Goal: Browse casually: Explore the website without a specific task or goal

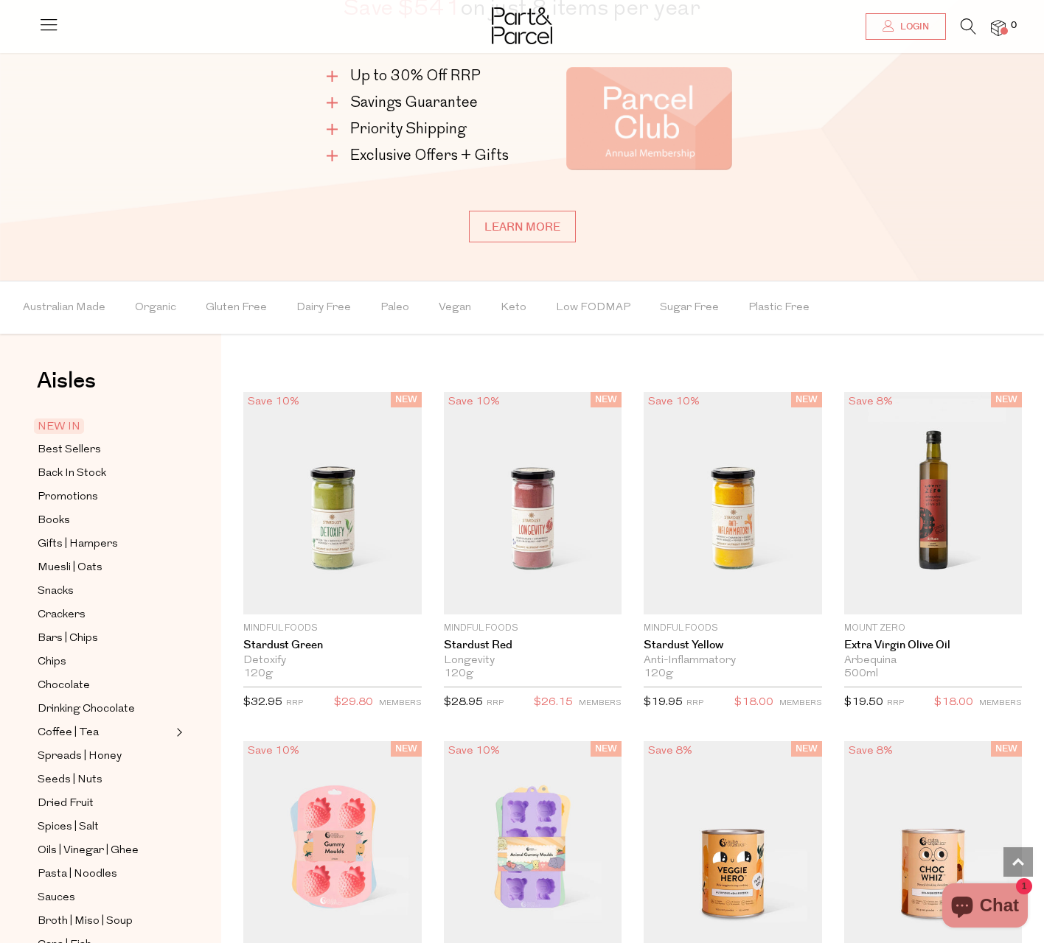
scroll to position [1622, 0]
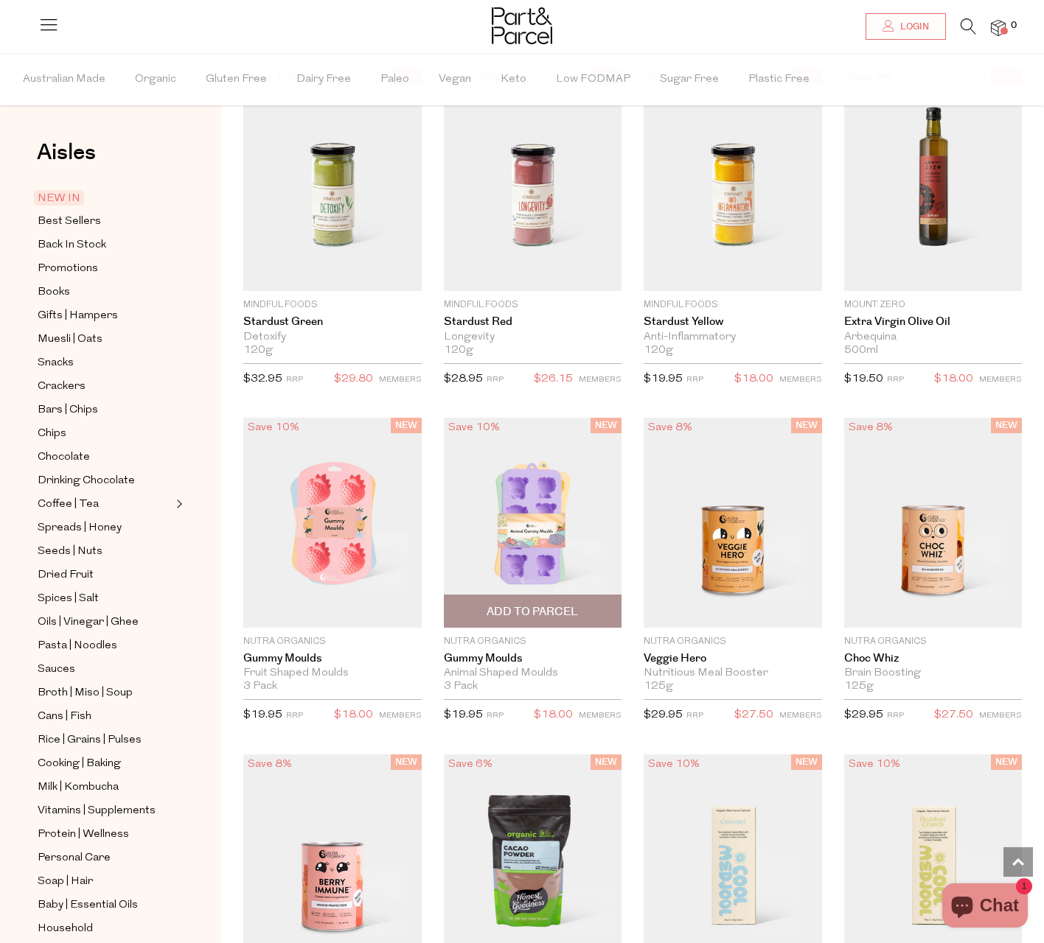
click at [432, 524] on div "NEW Save 10% 1 Add To Parcel Nutra Organics Gummy Moulds Animal Shaped Moulds 3…" at bounding box center [522, 575] width 200 height 315
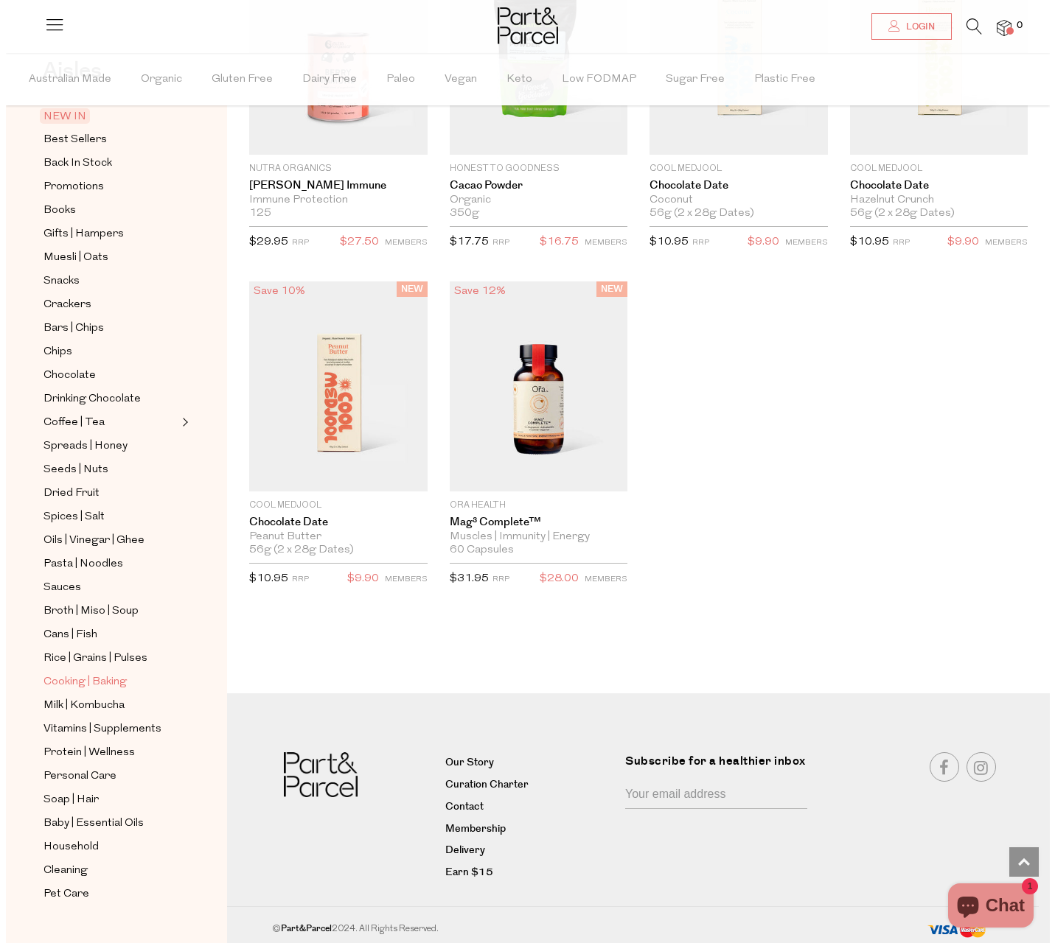
scroll to position [2438, 0]
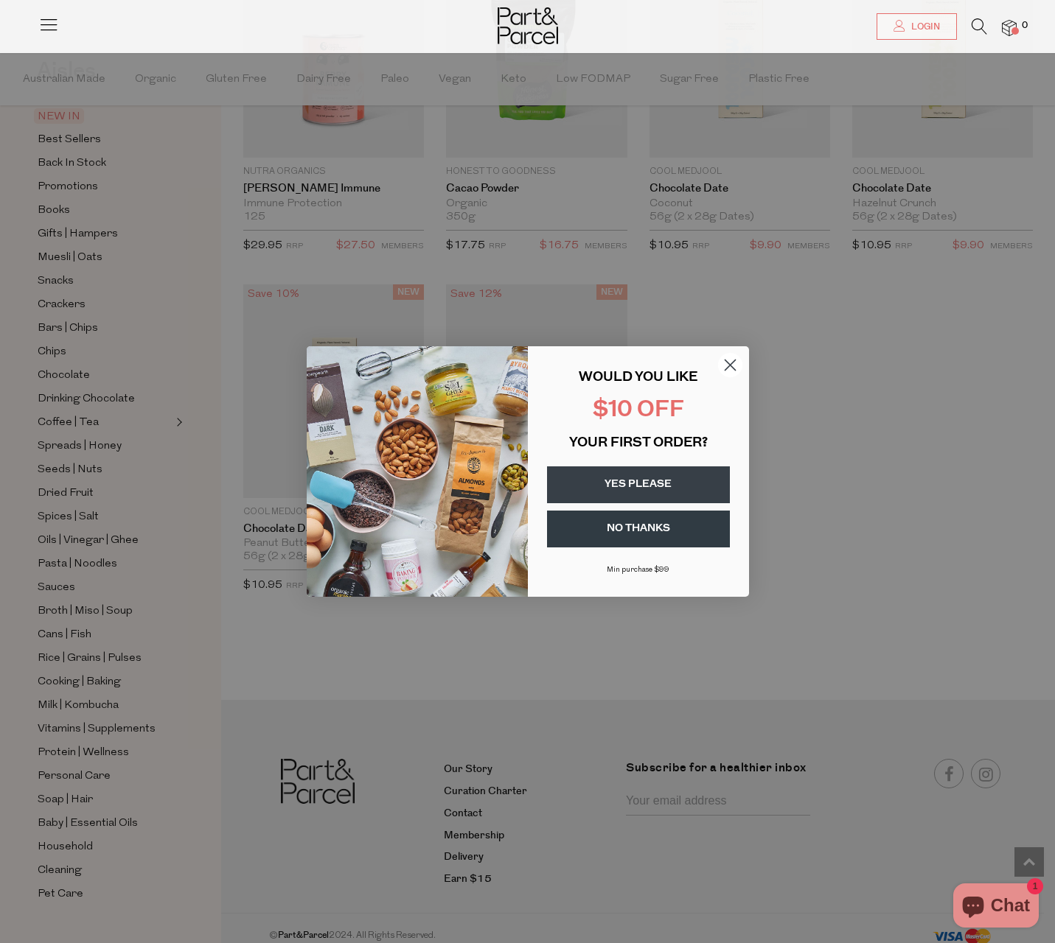
click at [727, 366] on circle "Close dialog" at bounding box center [729, 365] width 24 height 24
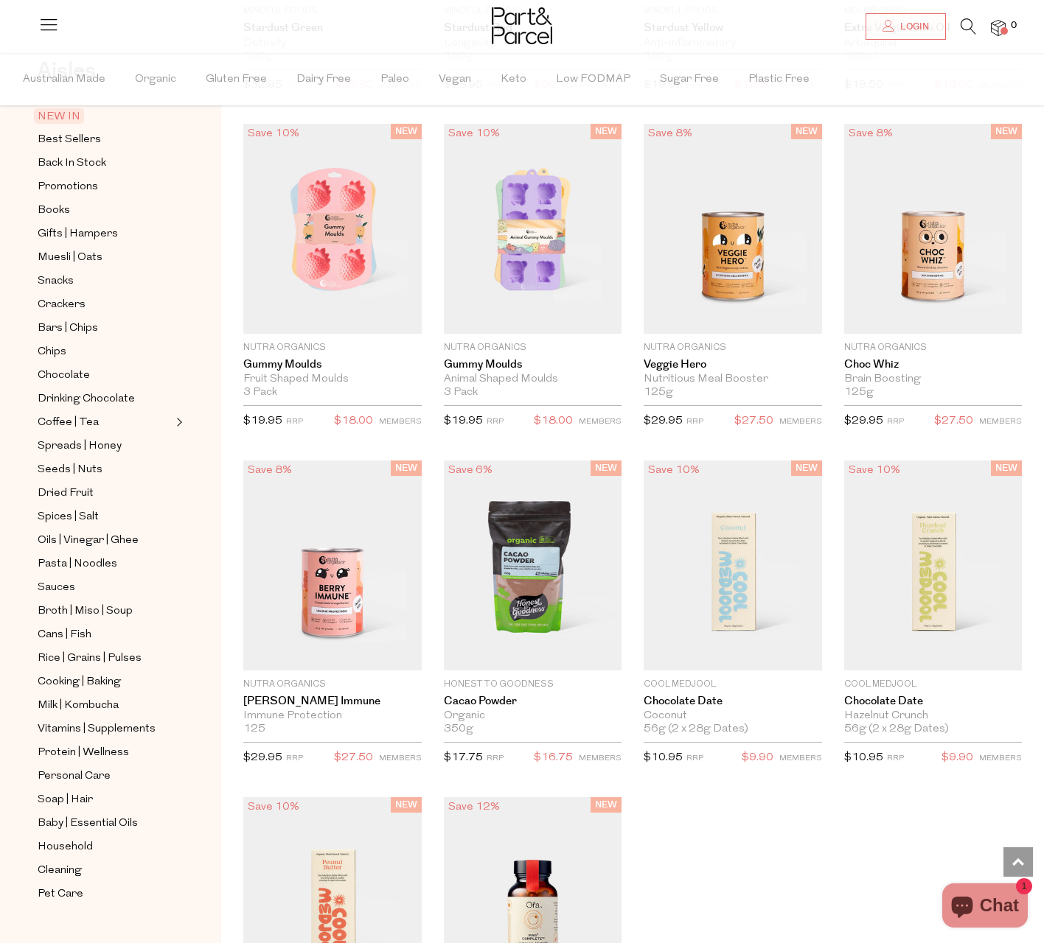
scroll to position [8, 0]
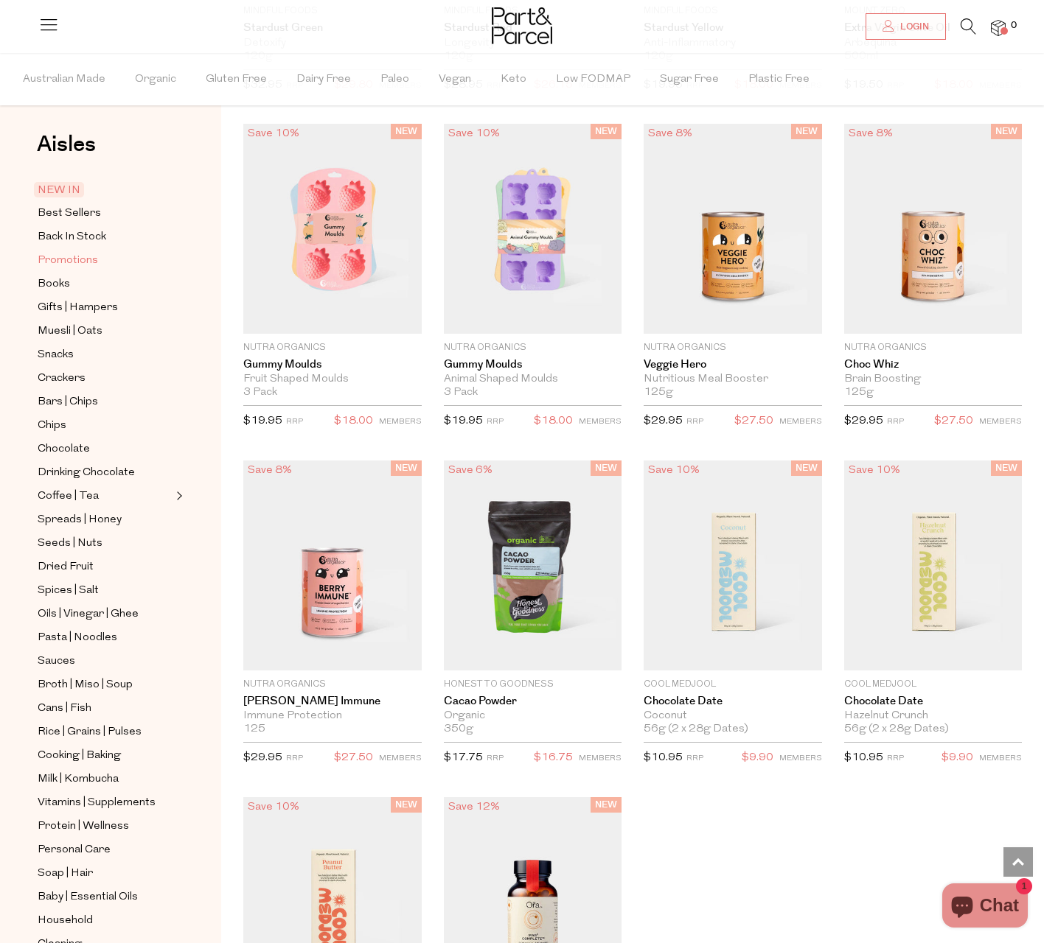
click at [68, 255] on span "Promotions" at bounding box center [68, 261] width 60 height 18
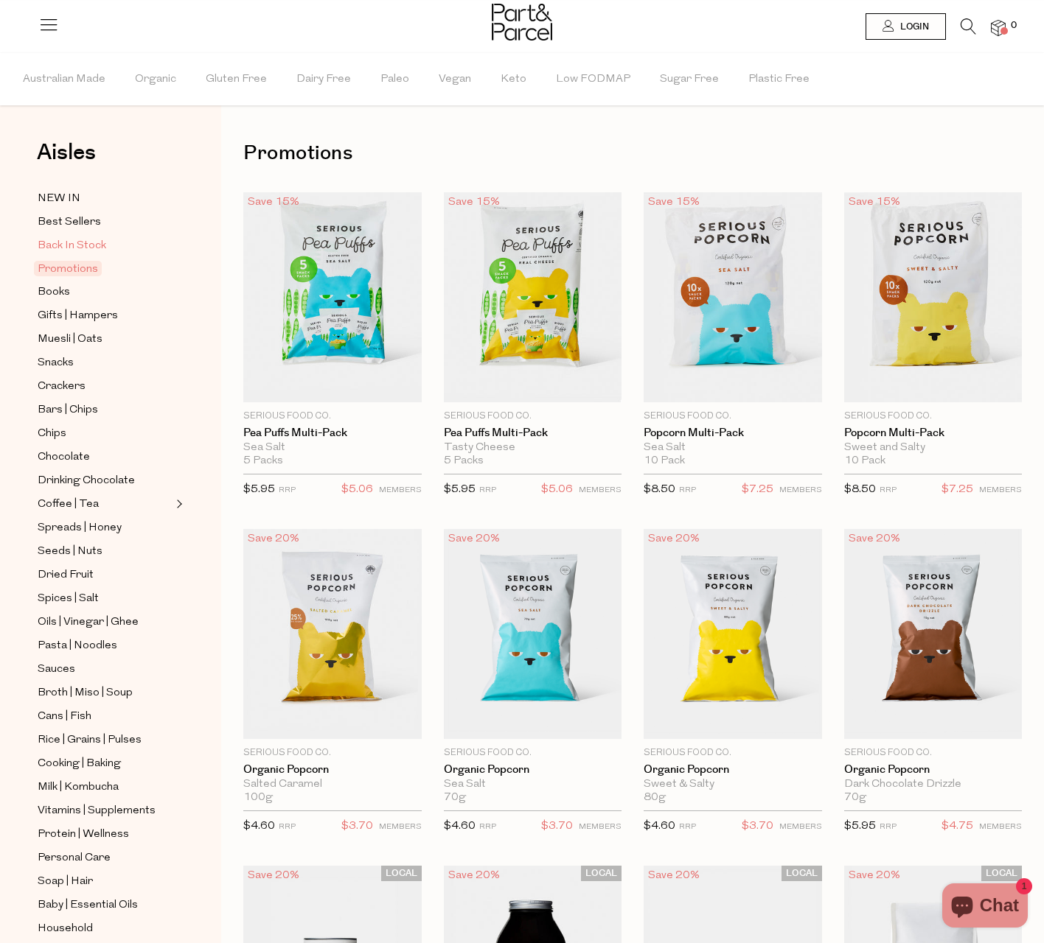
click at [77, 242] on span "Back In Stock" at bounding box center [72, 246] width 69 height 18
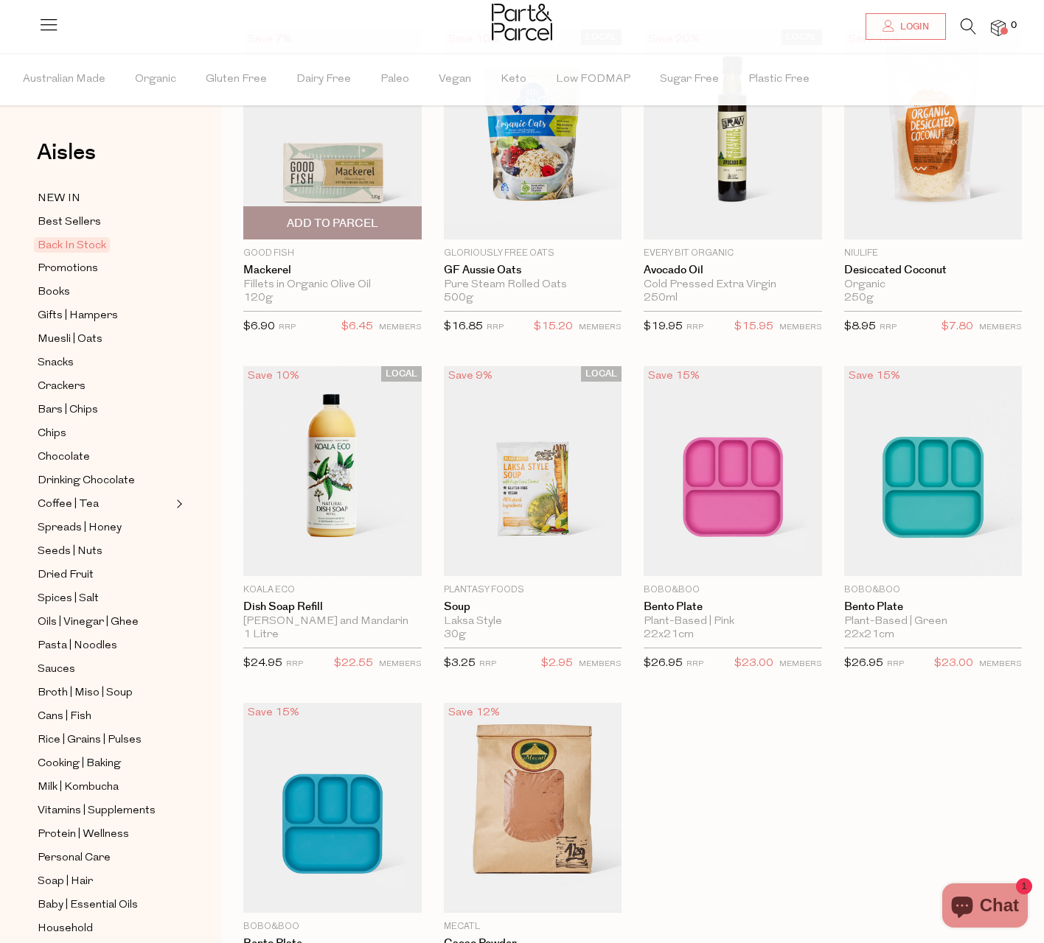
scroll to position [147, 0]
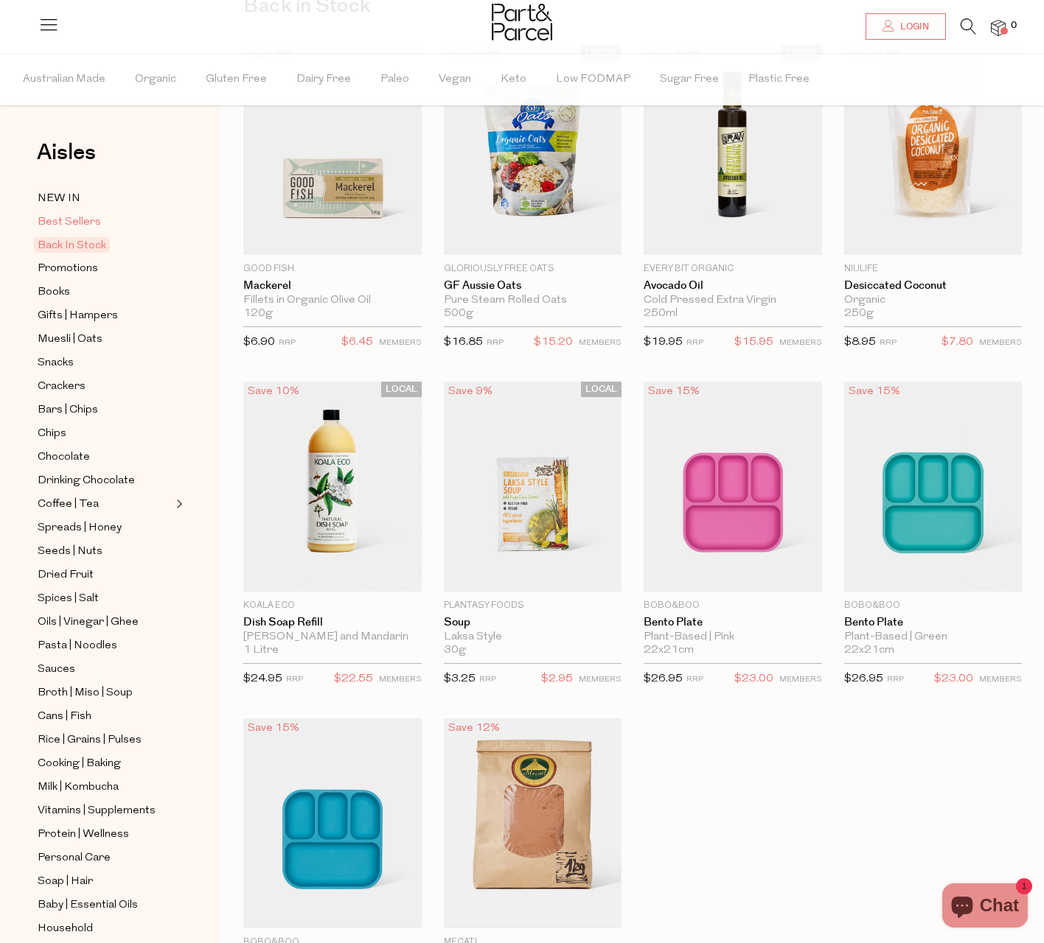
click at [76, 221] on span "Best Sellers" at bounding box center [69, 223] width 63 height 18
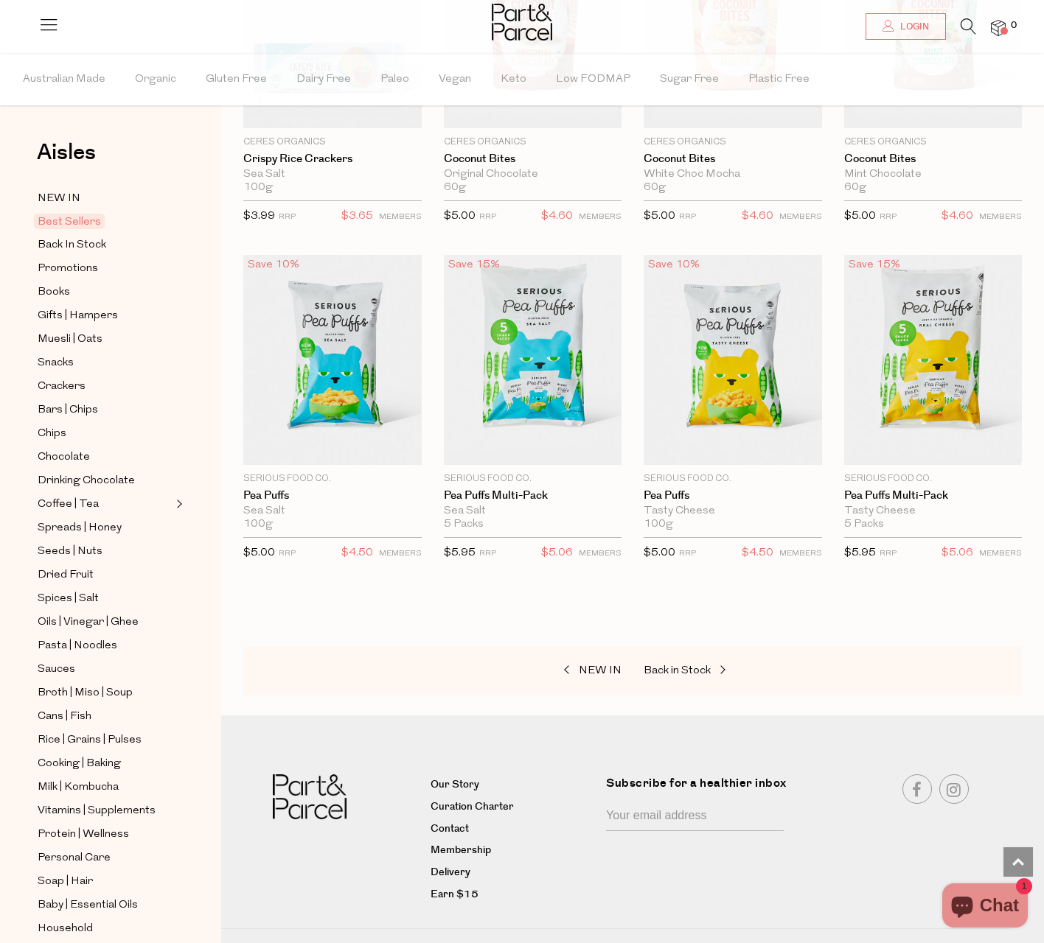
scroll to position [3004, 0]
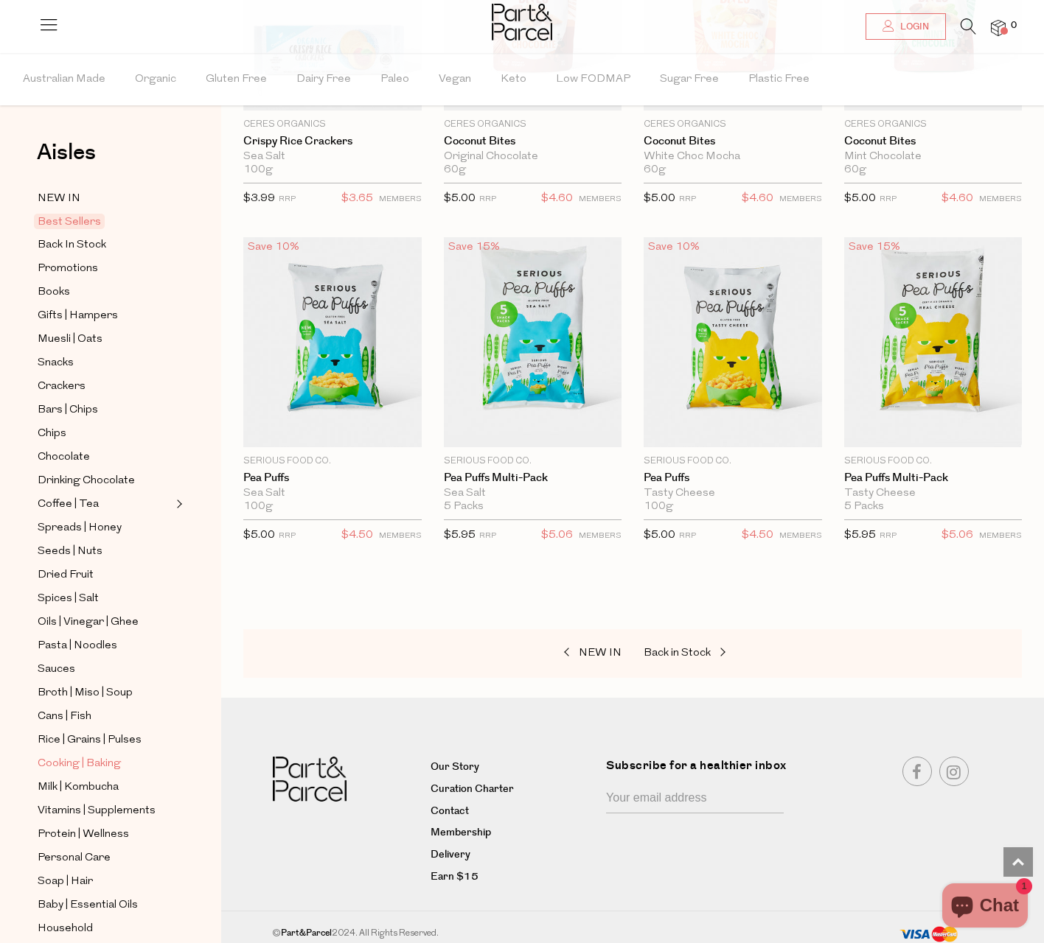
click at [93, 755] on span "Cooking | Baking" at bounding box center [79, 764] width 83 height 18
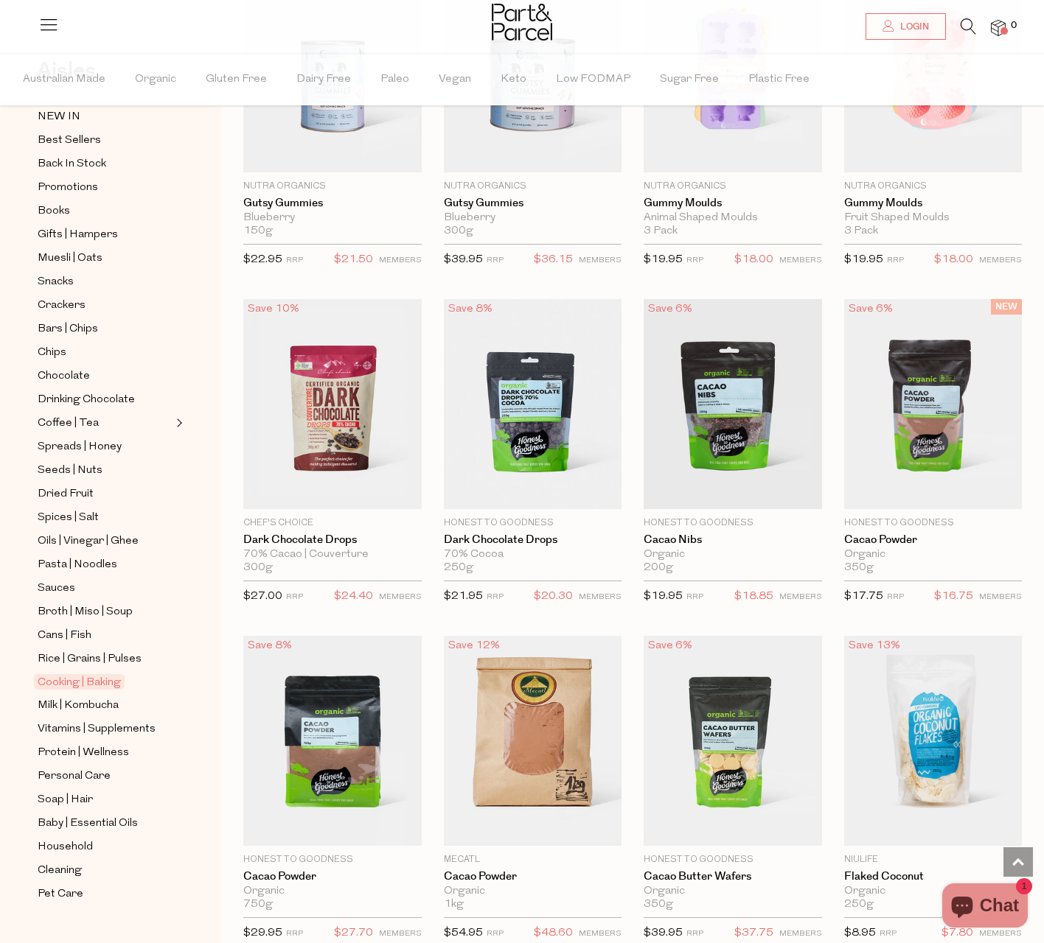
scroll to position [2285, 0]
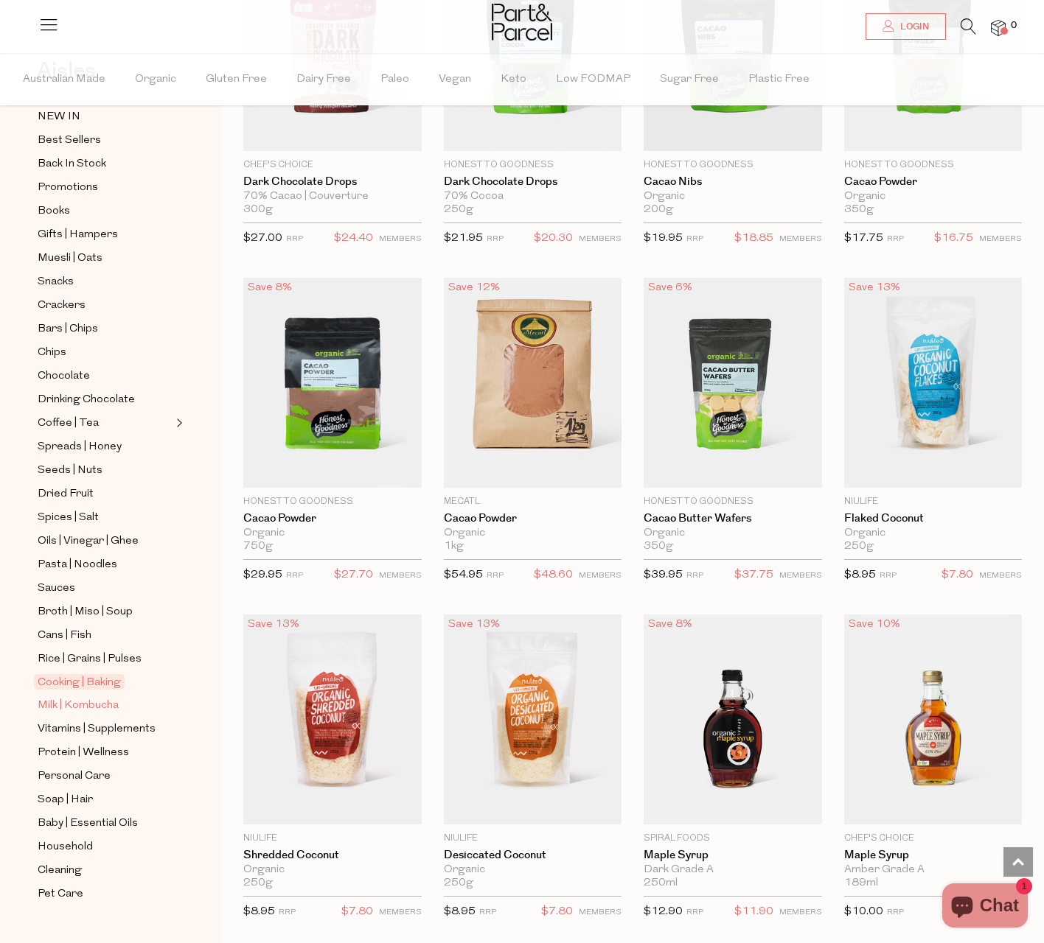
click at [112, 697] on span "Milk | Kombucha" at bounding box center [78, 706] width 81 height 18
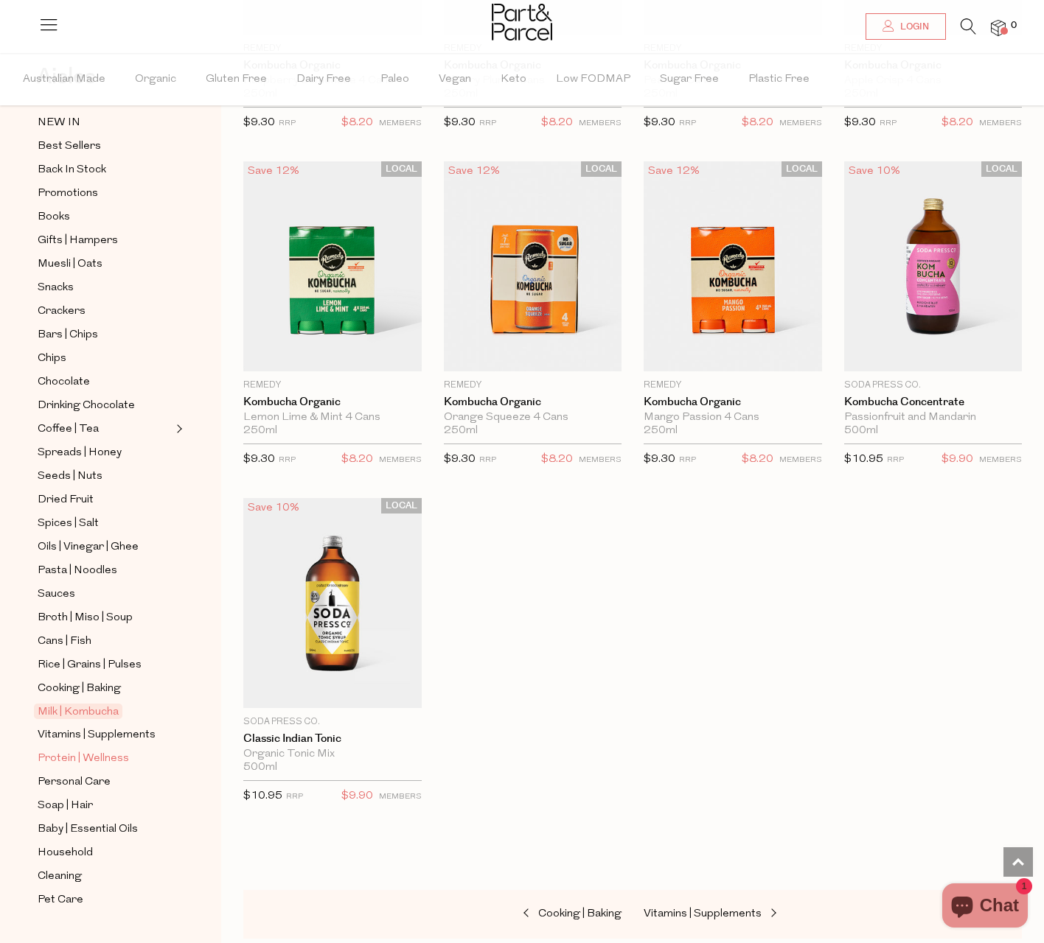
scroll to position [82, 0]
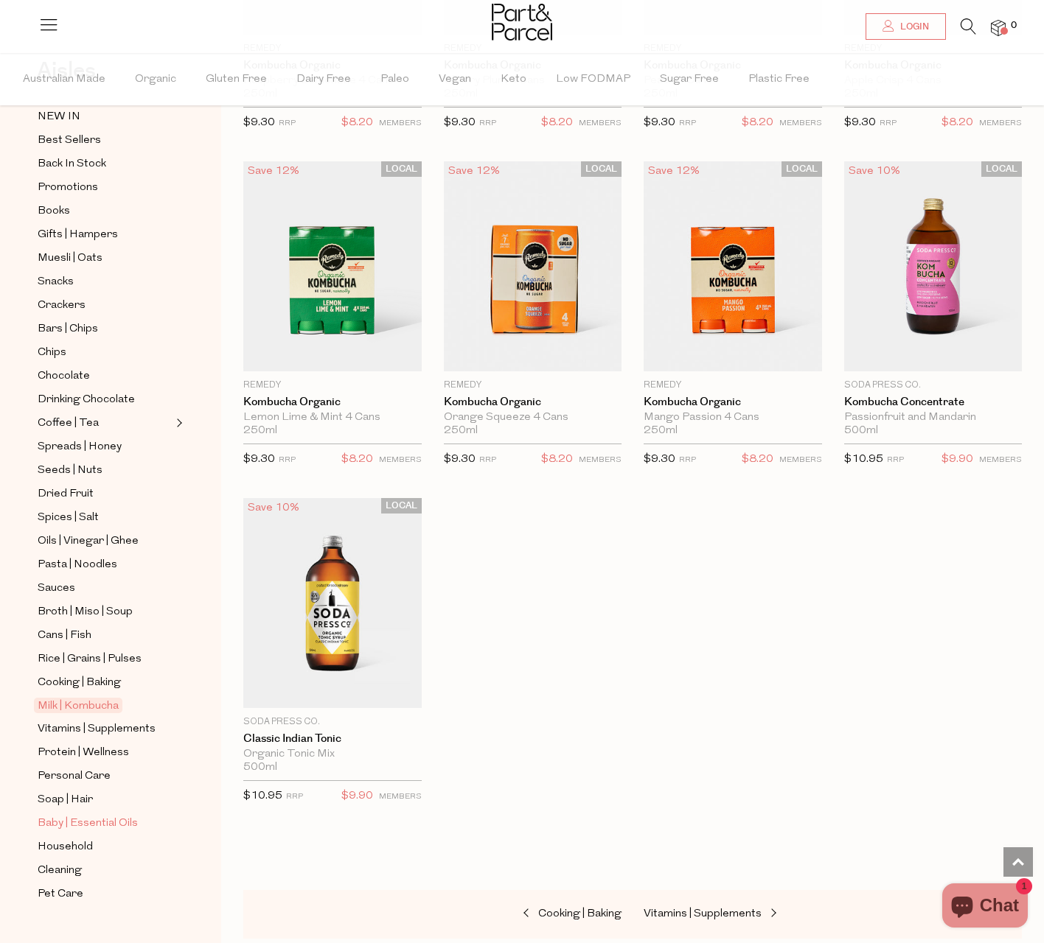
click at [106, 815] on span "Baby | Essential Oils" at bounding box center [88, 824] width 100 height 18
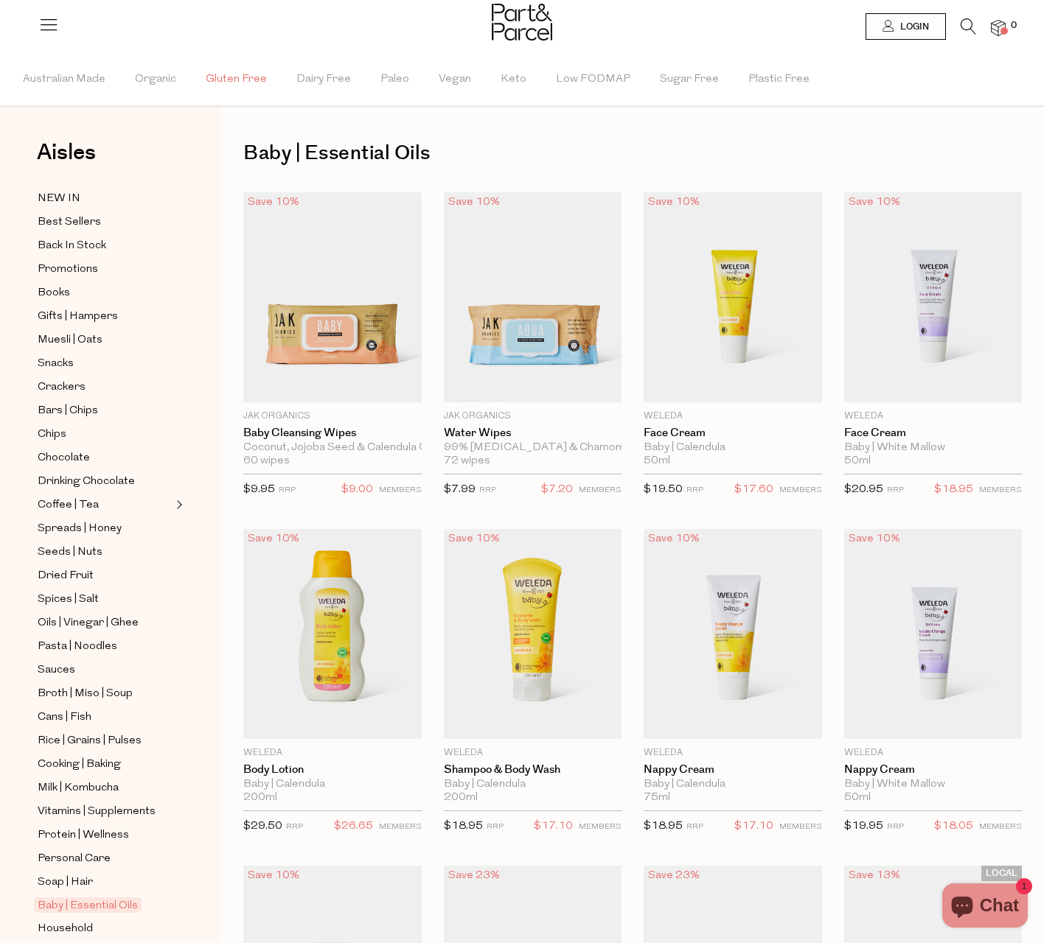
click at [234, 82] on span "Gluten Free" at bounding box center [236, 80] width 61 height 52
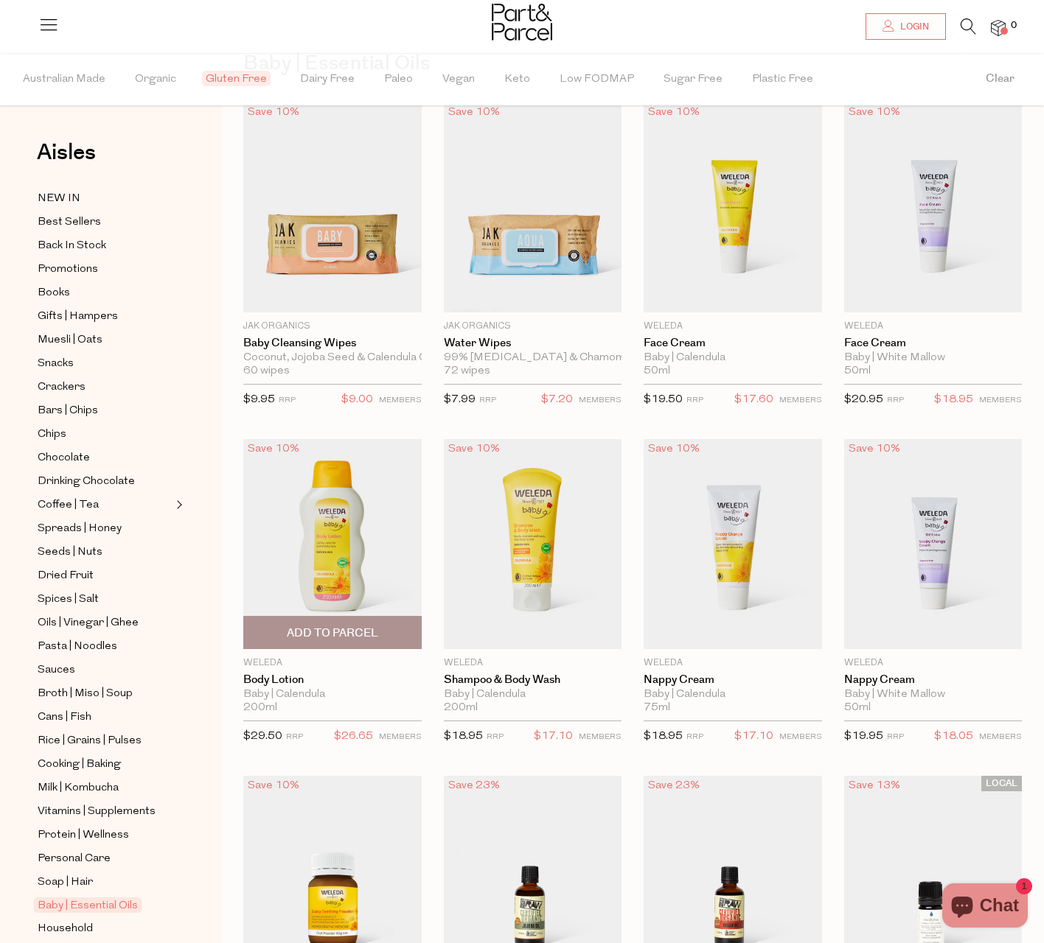
scroll to position [590, 0]
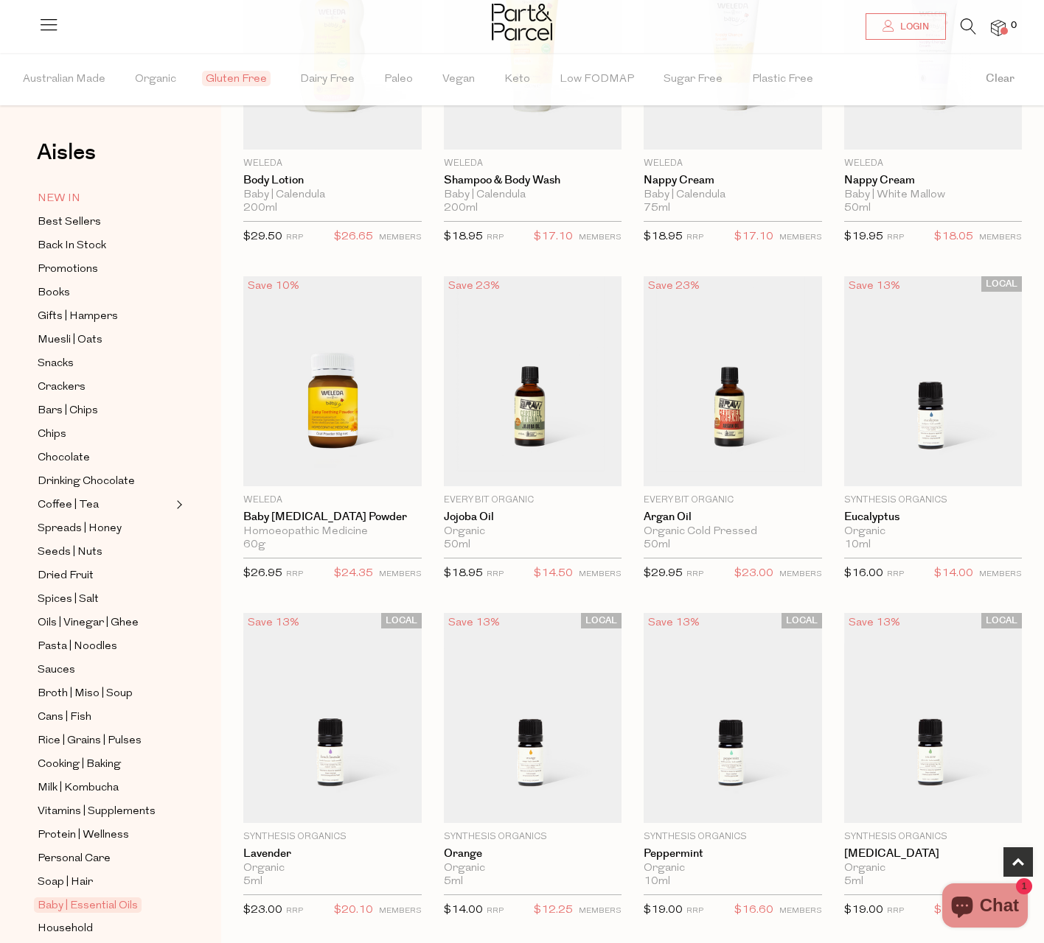
click at [65, 203] on span "NEW IN" at bounding box center [59, 199] width 43 height 18
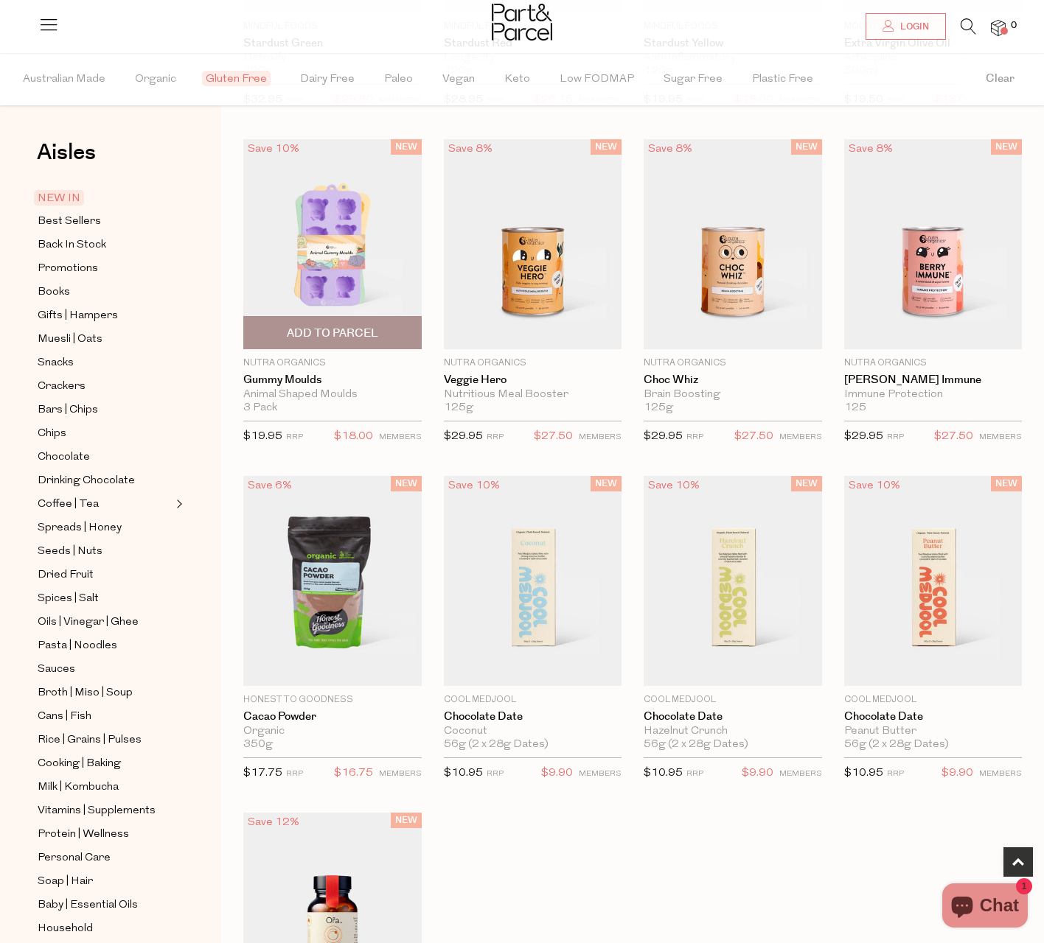
scroll to position [369, 0]
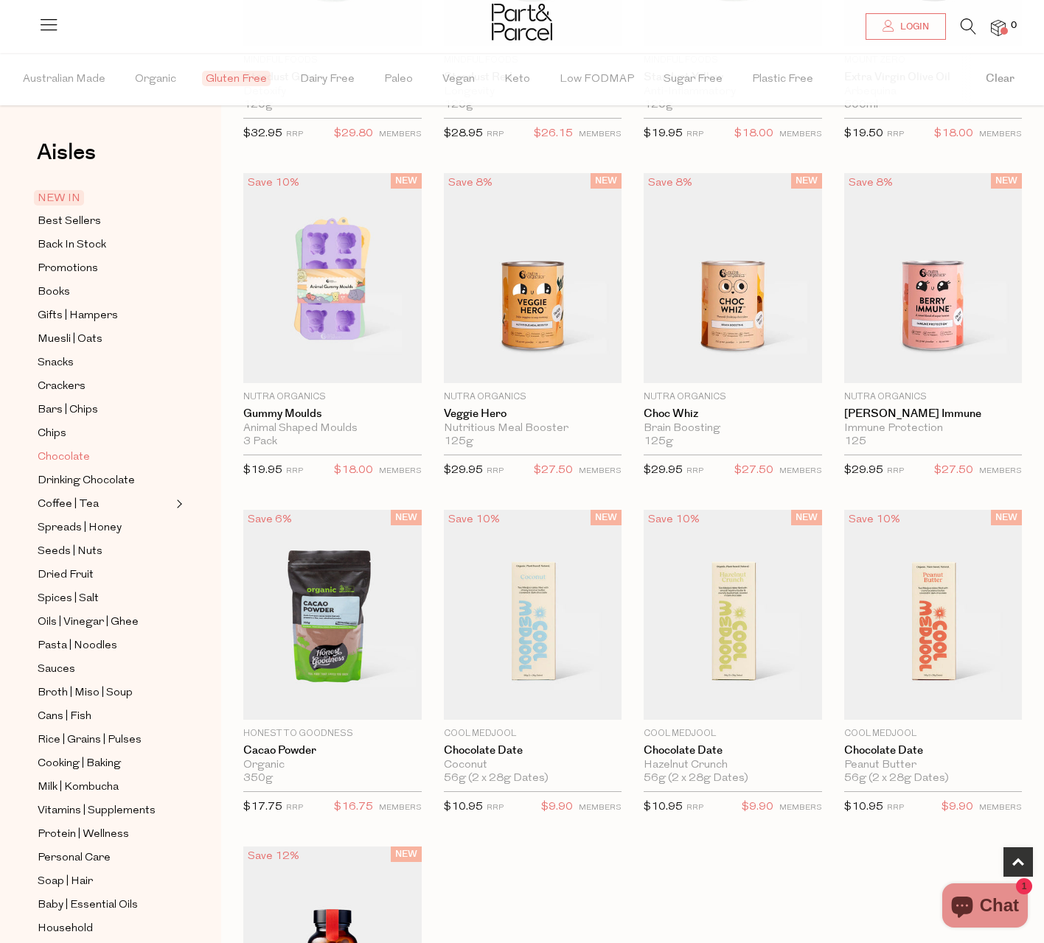
click at [111, 448] on link "Chocolate" at bounding box center [105, 457] width 134 height 18
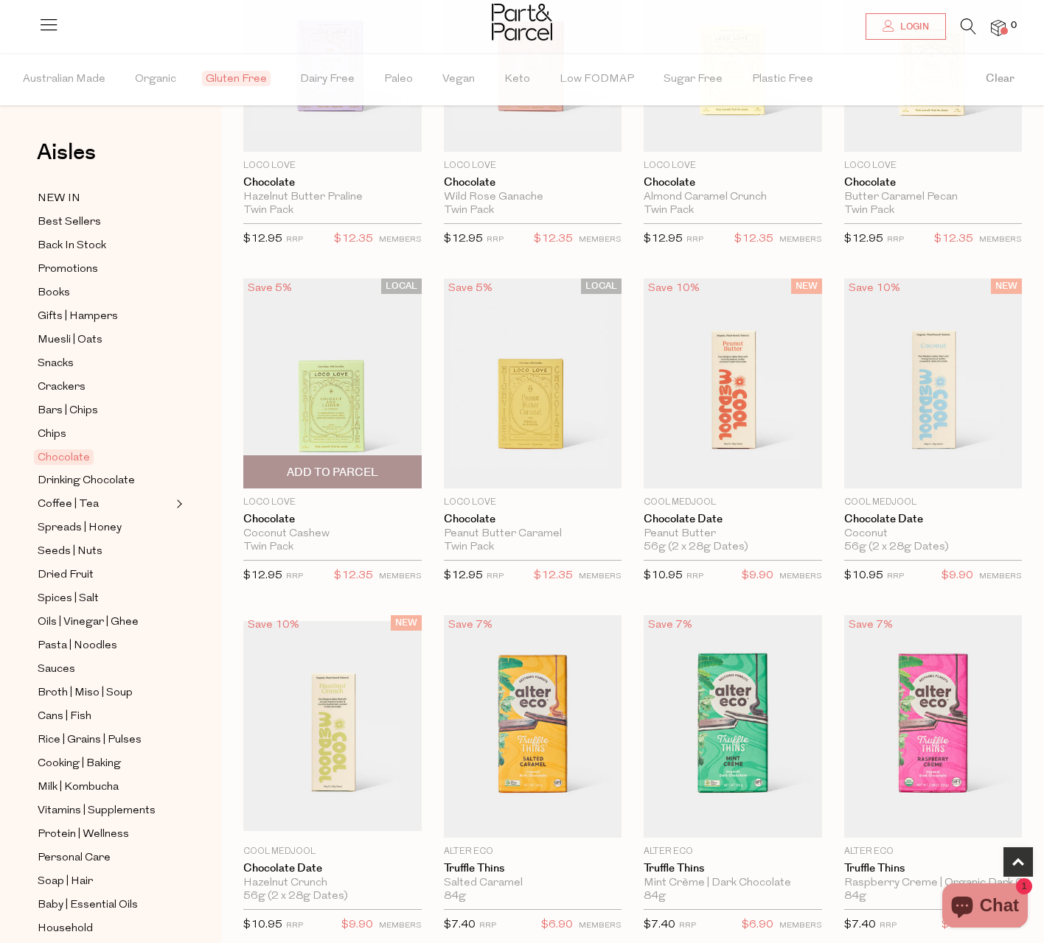
scroll to position [590, 0]
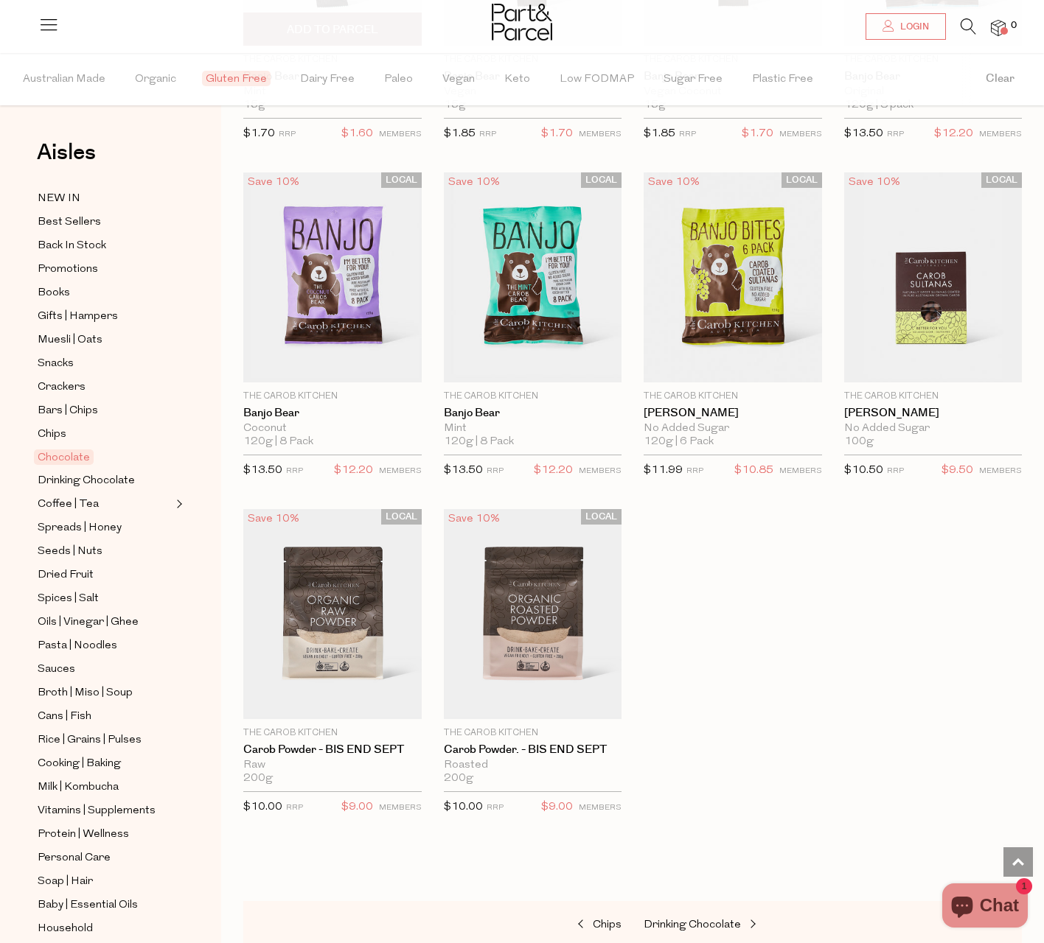
scroll to position [4621, 0]
